Goal: Find specific page/section: Find specific page/section

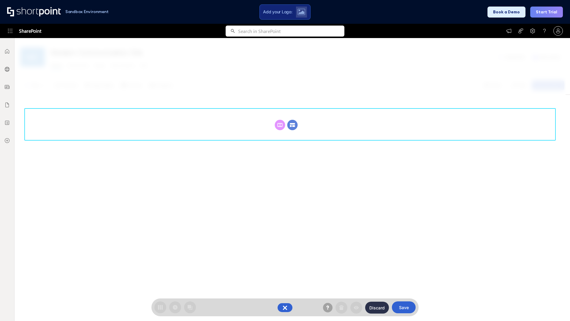
click at [292, 120] on circle at bounding box center [292, 125] width 10 height 10
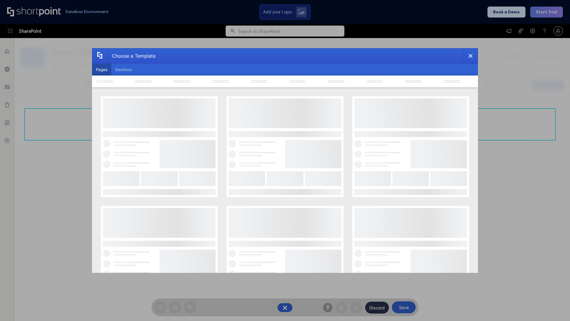
scroll to position [81, 0]
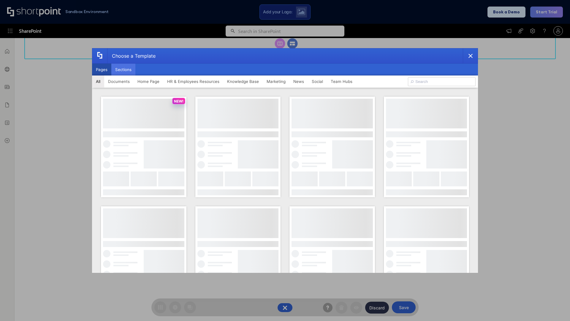
click at [123, 69] on button "Sections" at bounding box center [123, 70] width 24 height 12
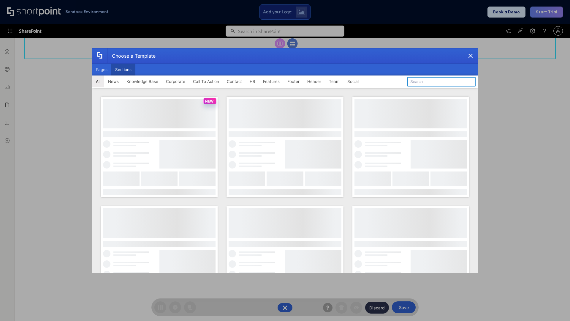
type input "Features Kit 1"
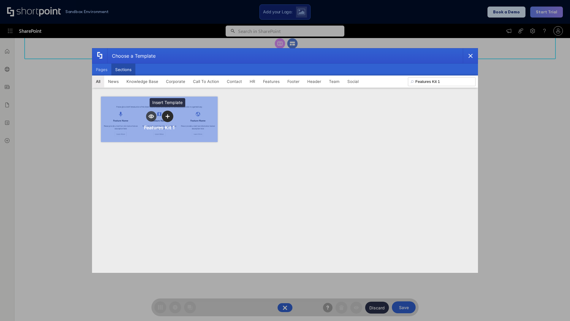
click at [167, 116] on icon "template selector" at bounding box center [167, 116] width 4 height 4
